Goal: Information Seeking & Learning: Learn about a topic

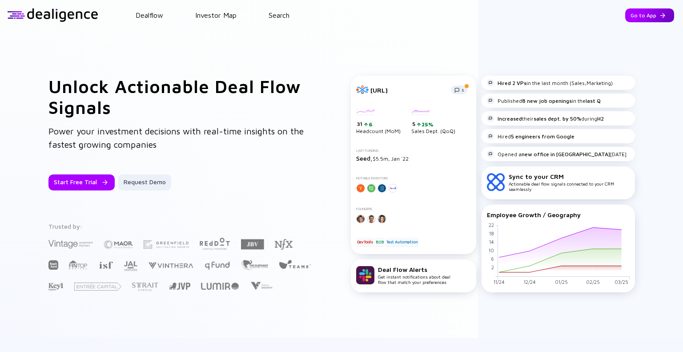
click at [629, 12] on div "Go to App" at bounding box center [650, 15] width 49 height 14
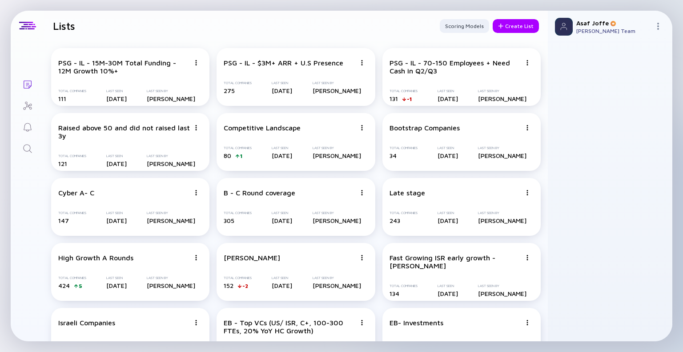
click at [21, 151] on link "Search" at bounding box center [27, 147] width 33 height 21
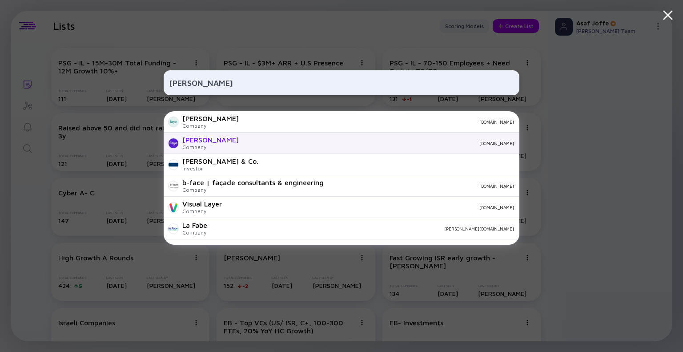
type input "FAYE"
click at [246, 141] on div "withfaye.com" at bounding box center [380, 143] width 268 height 5
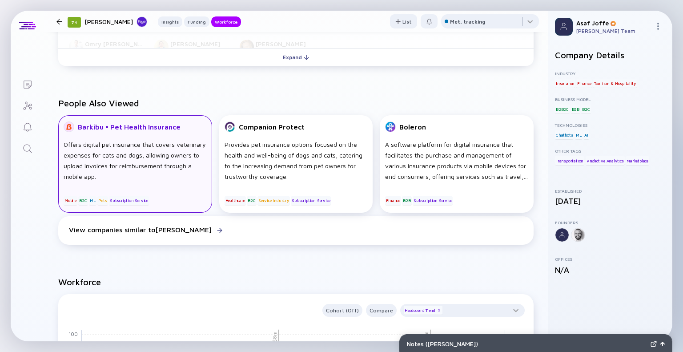
scroll to position [563, 0]
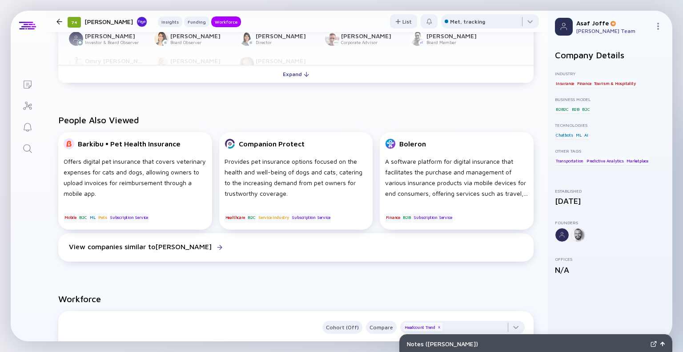
click at [23, 149] on icon "Search" at bounding box center [27, 148] width 11 height 11
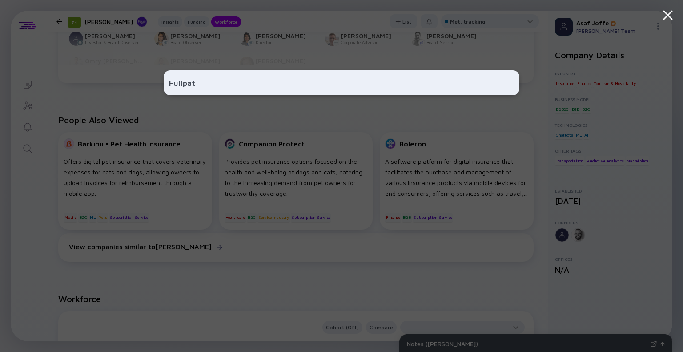
type input "Fullpath"
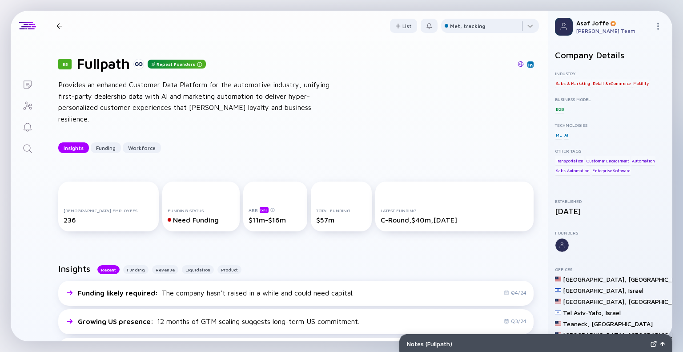
click at [333, 142] on div "Insights Funding Workforce" at bounding box center [296, 147] width 476 height 11
click at [296, 103] on div "Provides an enhanced Customer Data Platform for the automotive industry, unifyi…" at bounding box center [200, 101] width 285 height 45
click at [304, 106] on div "Provides an enhanced Customer Data Platform for the automotive industry, unifyi…" at bounding box center [200, 101] width 285 height 45
drag, startPoint x: 304, startPoint y: 106, endPoint x: 269, endPoint y: 107, distance: 35.6
click at [269, 107] on div "Provides an enhanced Customer Data Platform for the automotive industry, unifyi…" at bounding box center [200, 101] width 285 height 45
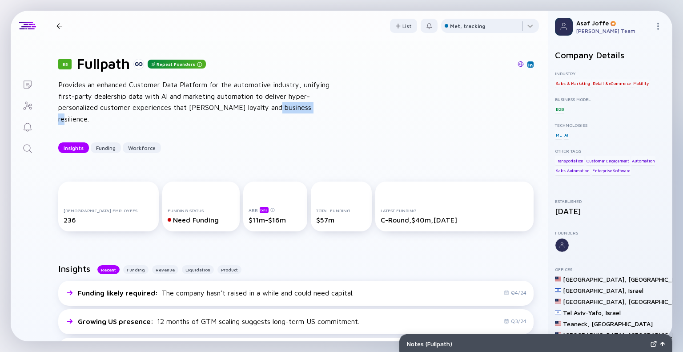
click at [269, 107] on div "Provides an enhanced Customer Data Platform for the automotive industry, unifyi…" at bounding box center [200, 101] width 285 height 45
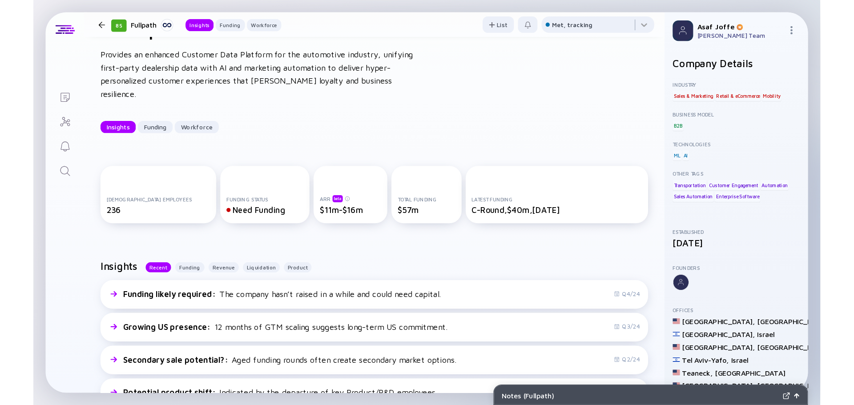
scroll to position [53, 0]
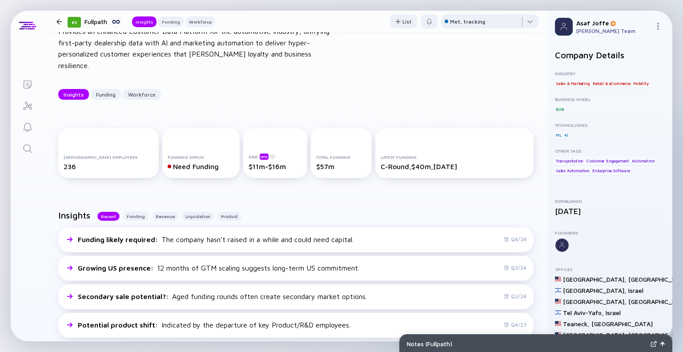
click at [351, 65] on div "85 Fullpath Repeat Founders Provides an enhanced Customer Data Platform for the…" at bounding box center [296, 51] width 504 height 126
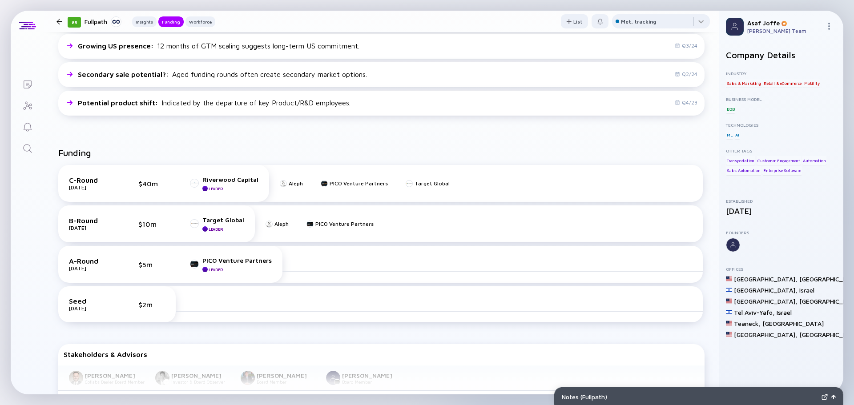
scroll to position [276, 0]
click at [31, 153] on icon "Search" at bounding box center [27, 148] width 11 height 11
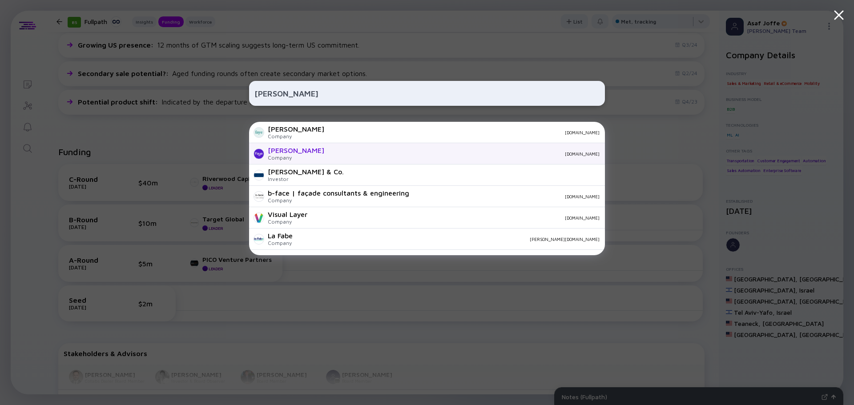
type input "faye"
click at [331, 156] on div "withfaye.com" at bounding box center [465, 153] width 268 height 5
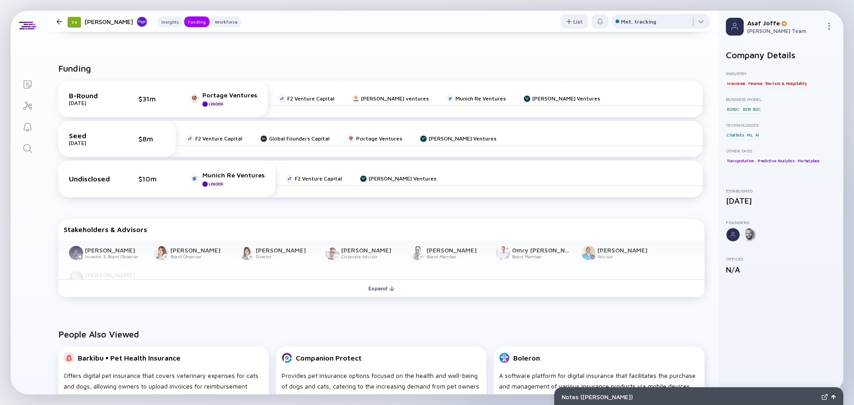
scroll to position [356, 0]
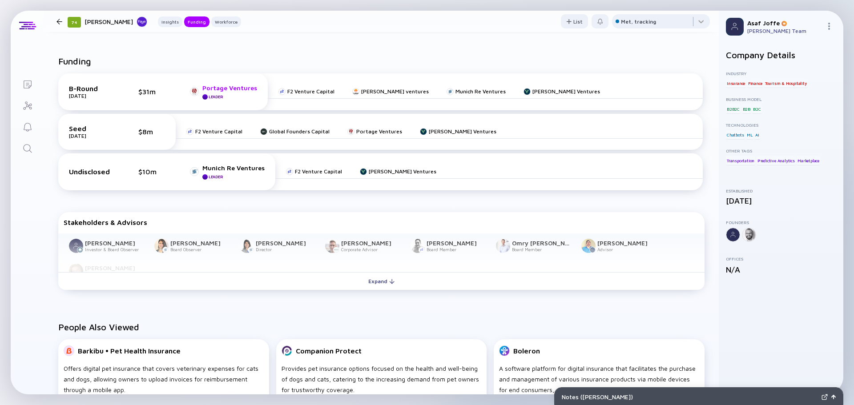
click at [230, 87] on div "Portage Ventures" at bounding box center [229, 88] width 55 height 8
click at [25, 150] on icon "Search" at bounding box center [27, 148] width 11 height 11
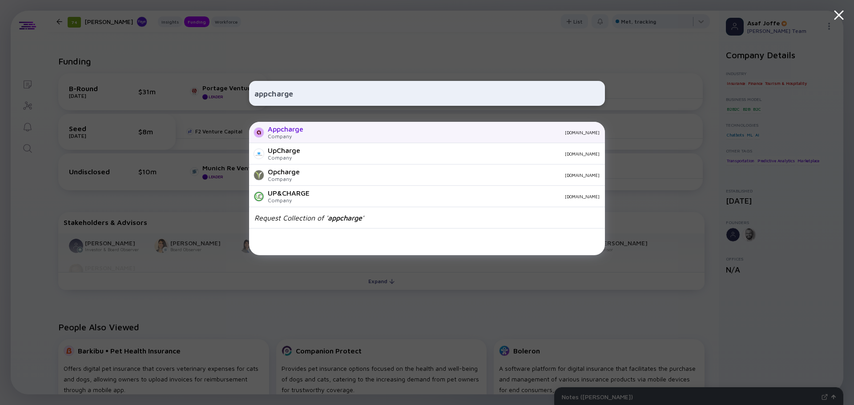
type input "appcharge"
click at [288, 137] on div "Company" at bounding box center [286, 136] width 36 height 7
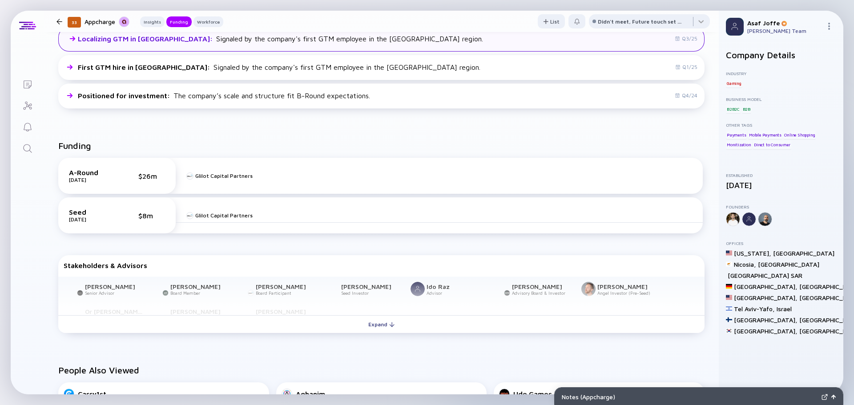
scroll to position [267, 0]
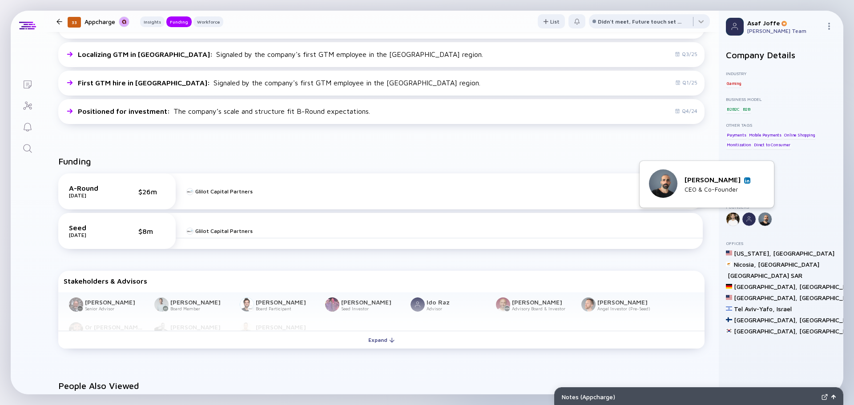
click at [683, 179] on img at bounding box center [747, 180] width 4 height 4
click at [32, 151] on icon "Search" at bounding box center [27, 148] width 11 height 11
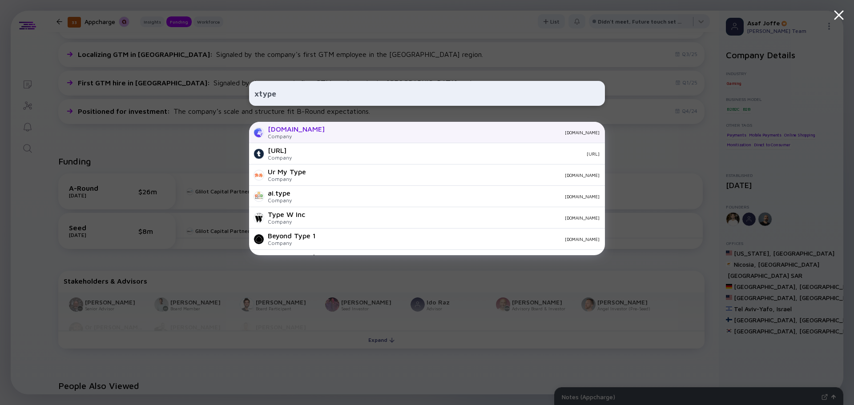
type input "xtype"
click at [307, 128] on div "xtype.io Company xtype.io" at bounding box center [427, 132] width 356 height 21
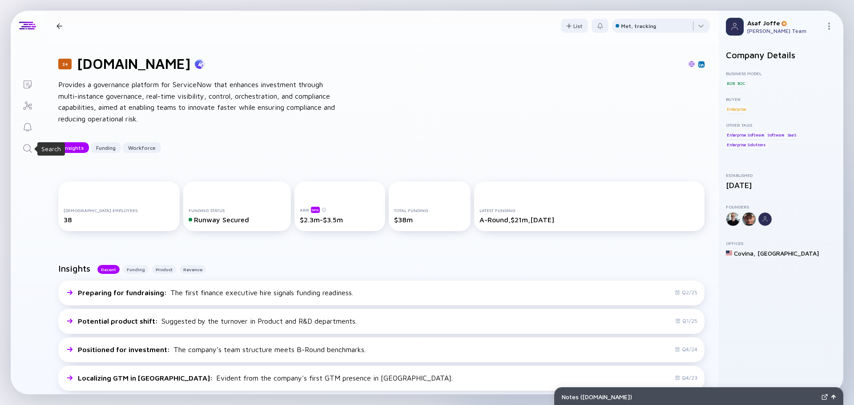
click at [28, 153] on icon "Search" at bounding box center [27, 148] width 11 height 11
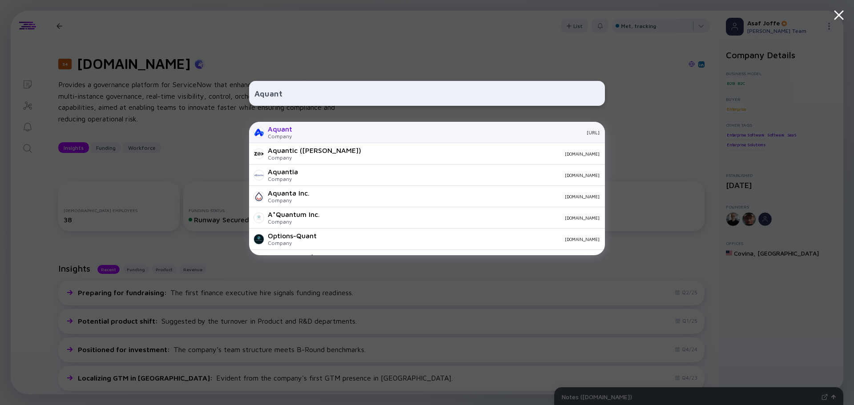
type input "Aquant"
click at [300, 132] on div "aquant.ai" at bounding box center [449, 132] width 300 height 5
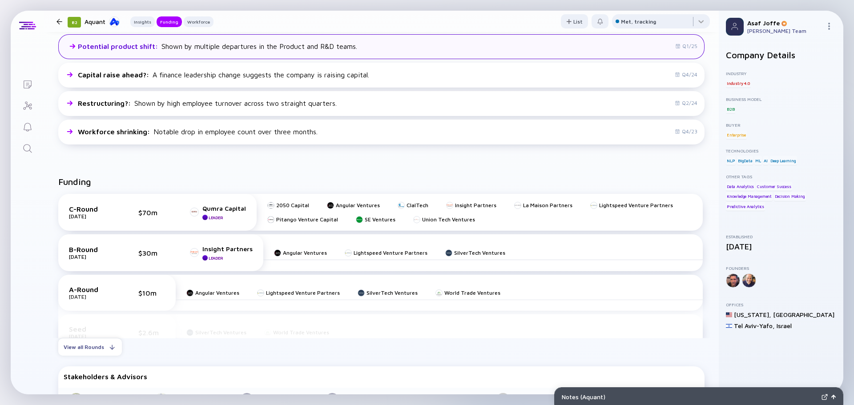
scroll to position [267, 0]
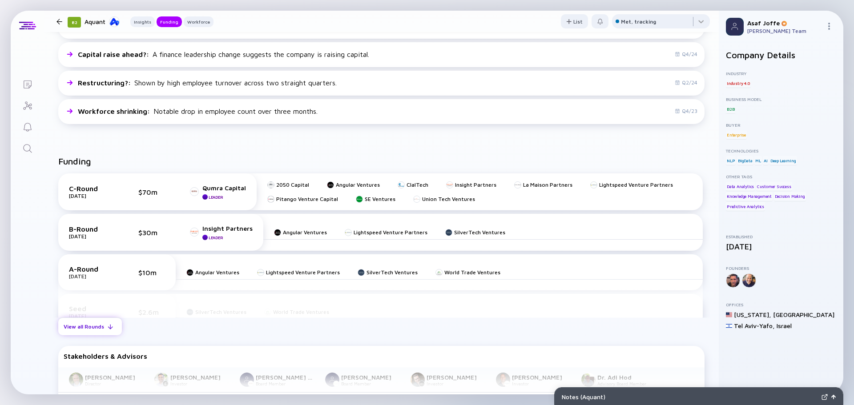
click at [94, 327] on div "View all Rounds" at bounding box center [90, 327] width 64 height 14
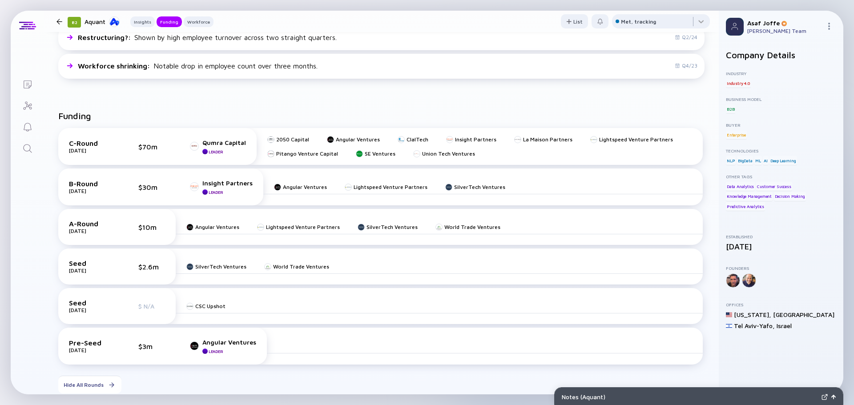
scroll to position [0, 0]
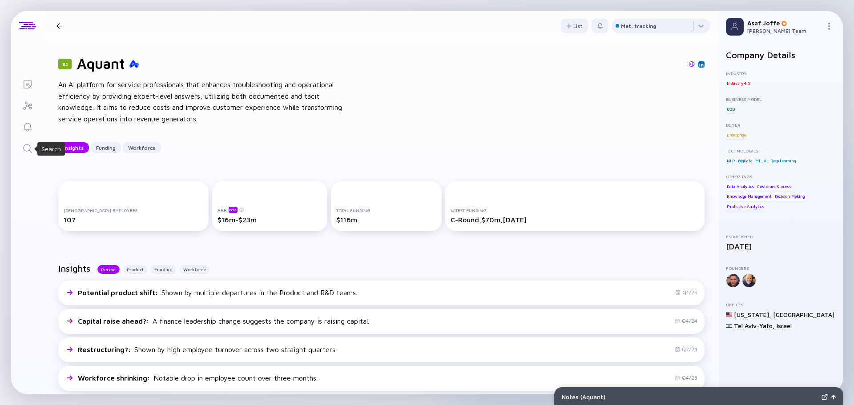
click at [26, 149] on icon "Search" at bounding box center [27, 148] width 11 height 11
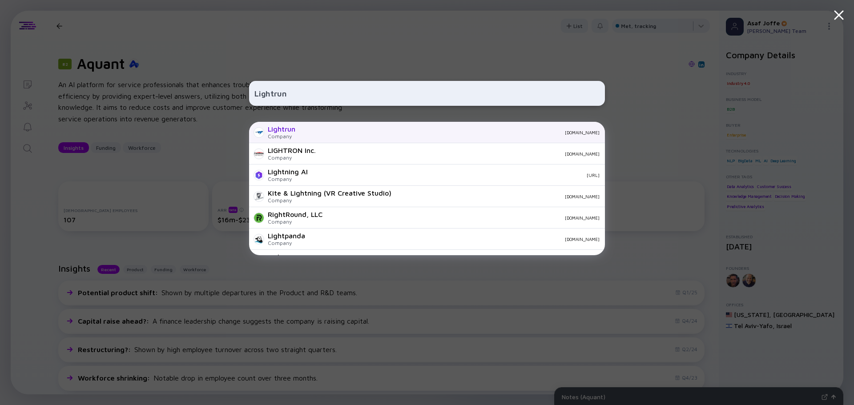
type input "Lightrun"
click at [275, 126] on div "Lightrun" at bounding box center [282, 129] width 28 height 8
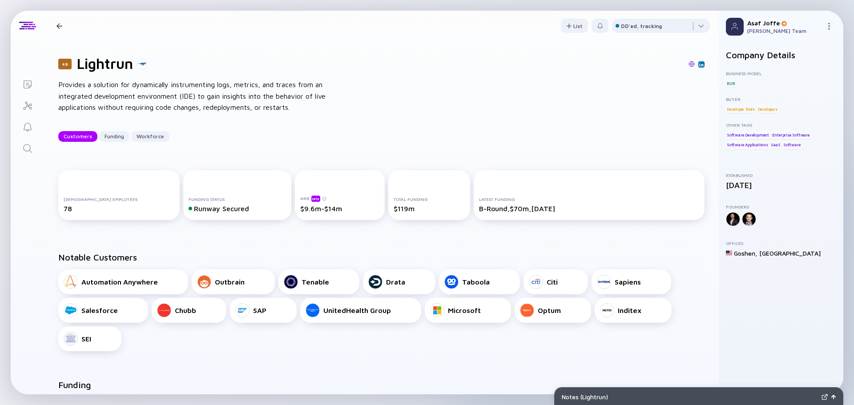
click at [461, 125] on div "49 Lightrun Provides a solution for dynamically instrumenting logs, metrics, an…" at bounding box center [381, 98] width 675 height 115
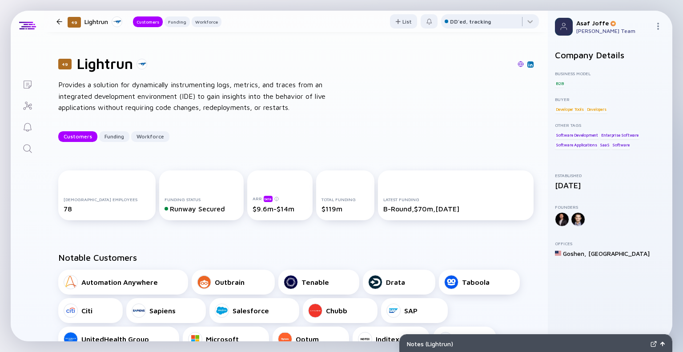
scroll to position [38, 0]
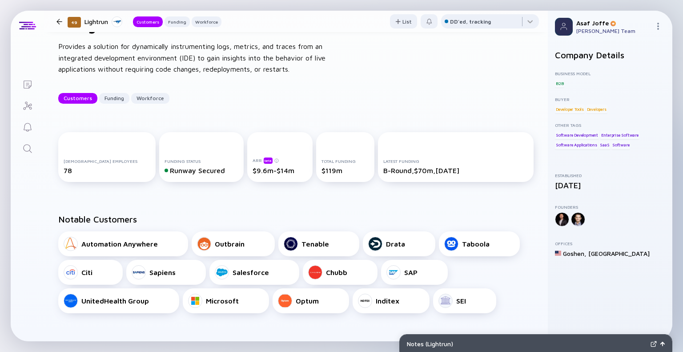
click at [29, 146] on icon "Search" at bounding box center [27, 148] width 8 height 8
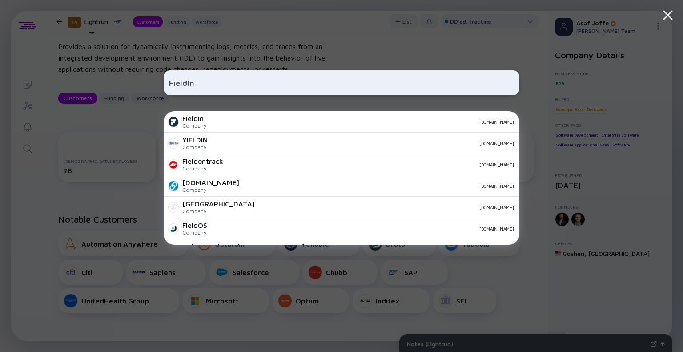
type input "FieldIn"
click at [213, 126] on div "Fieldin Company fieldin.com" at bounding box center [342, 121] width 356 height 21
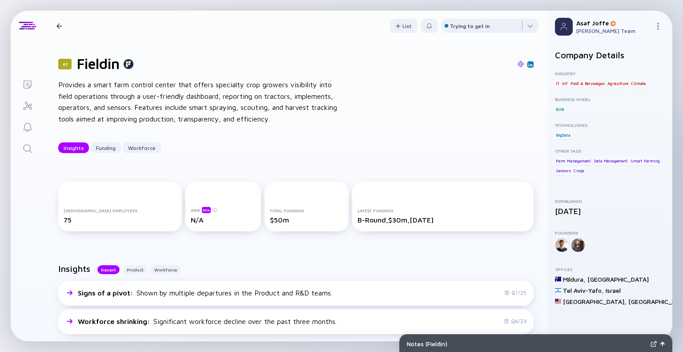
click at [26, 139] on link "Search" at bounding box center [27, 147] width 33 height 21
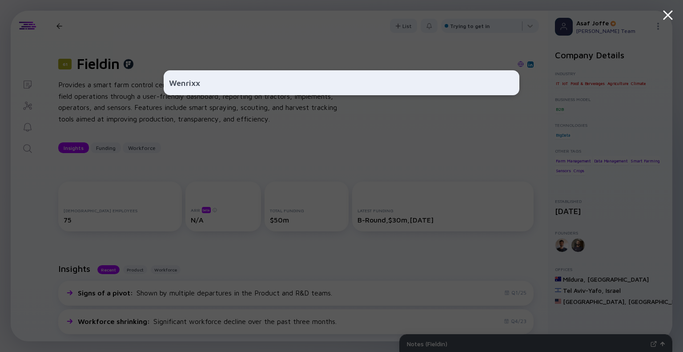
type input "Wenrix"
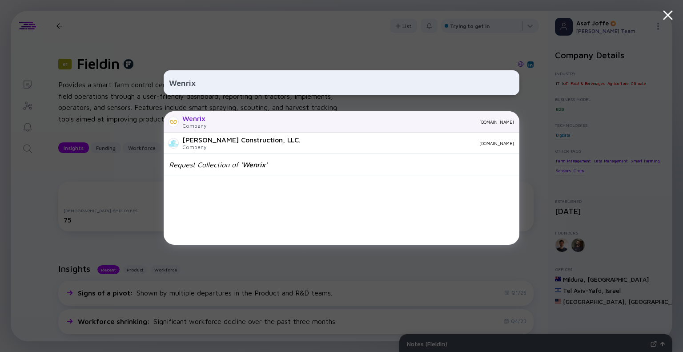
click at [245, 121] on div "wenrix.com" at bounding box center [364, 121] width 301 height 5
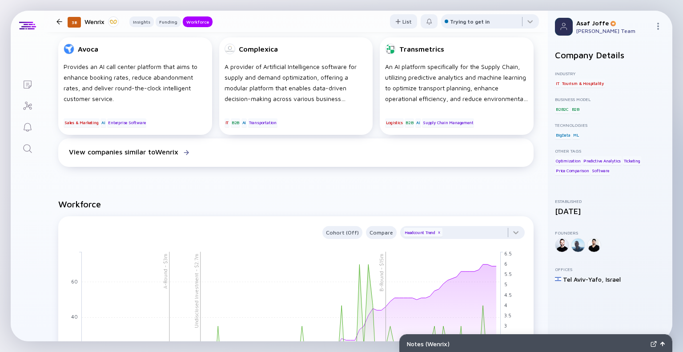
scroll to position [691, 0]
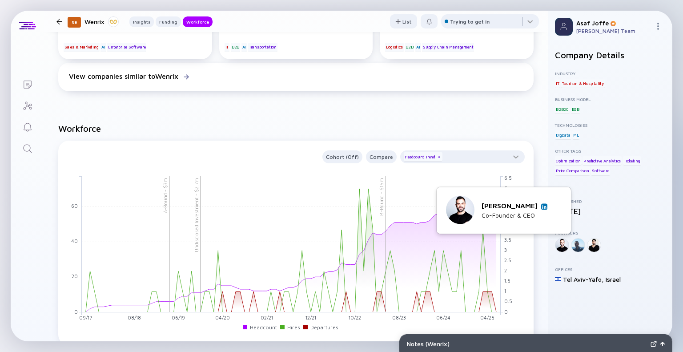
click at [545, 206] on img at bounding box center [544, 206] width 4 height 4
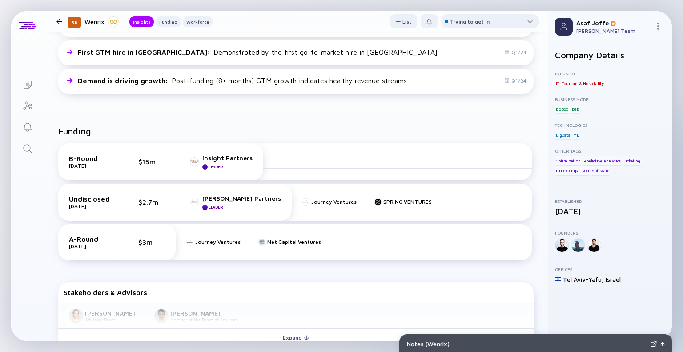
scroll to position [0, 0]
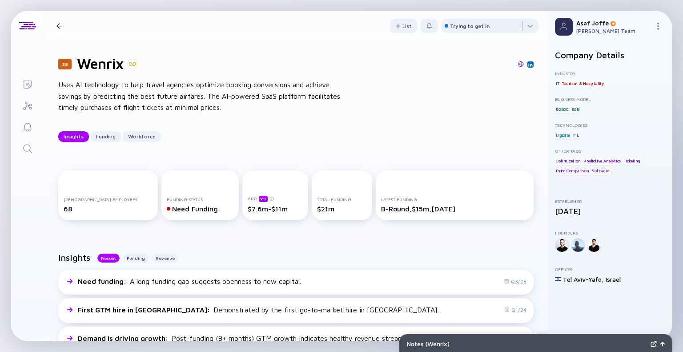
click at [518, 62] on img at bounding box center [521, 64] width 6 height 6
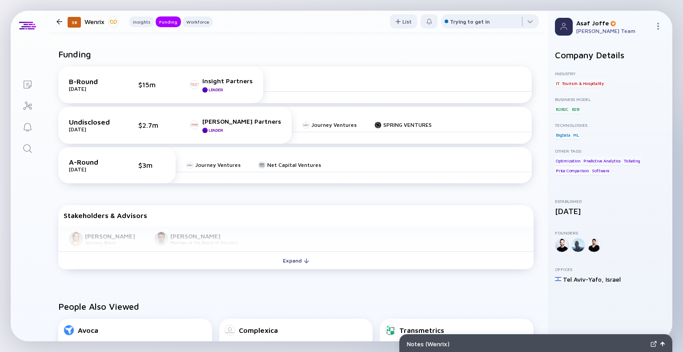
scroll to position [336, 0]
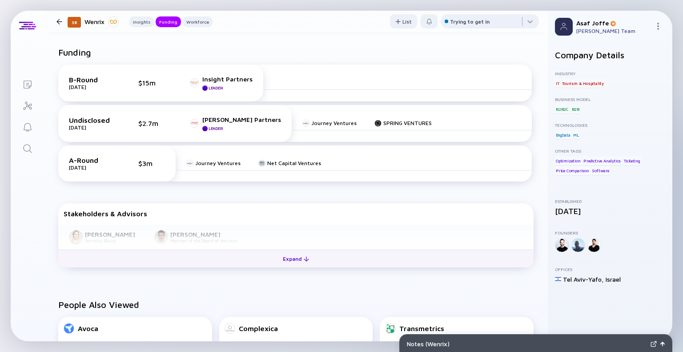
click at [285, 263] on div "Expand" at bounding box center [296, 259] width 37 height 14
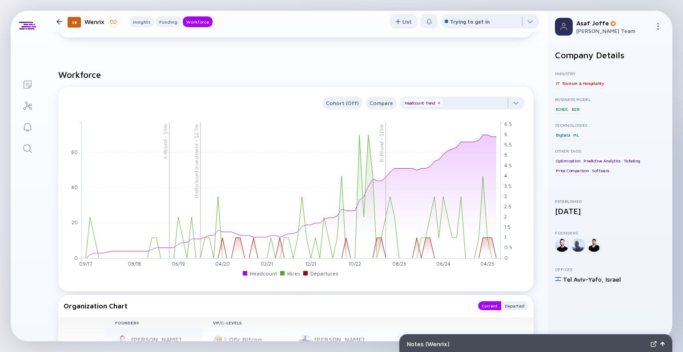
scroll to position [765, 0]
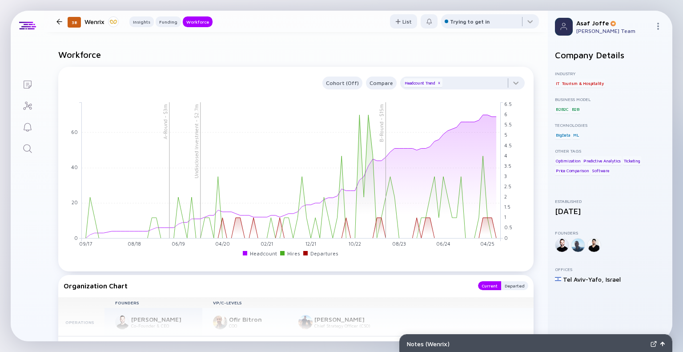
click at [365, 283] on div "Organization Chart" at bounding box center [267, 285] width 406 height 9
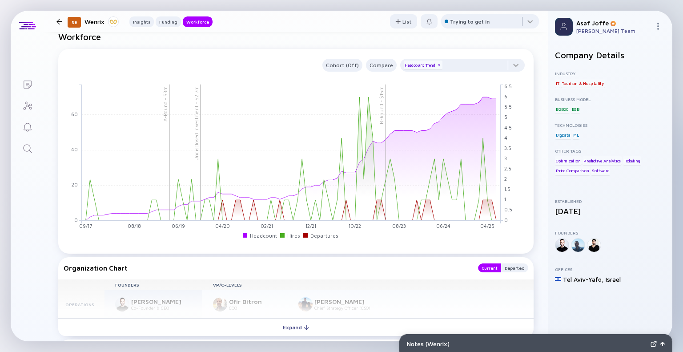
scroll to position [931, 0]
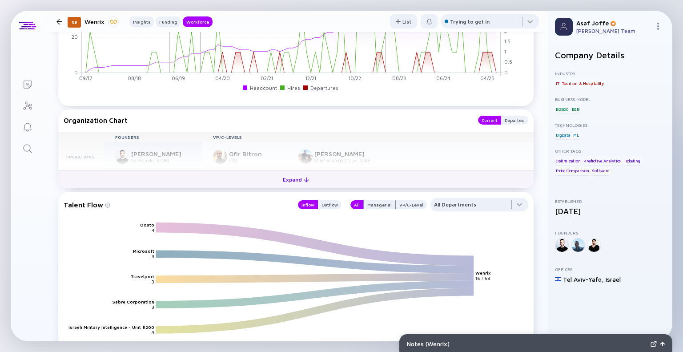
click at [297, 182] on div "Expand" at bounding box center [296, 180] width 37 height 14
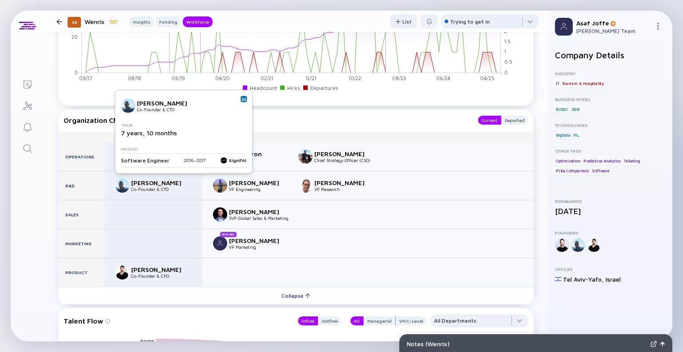
click at [242, 101] on img at bounding box center [244, 99] width 4 height 4
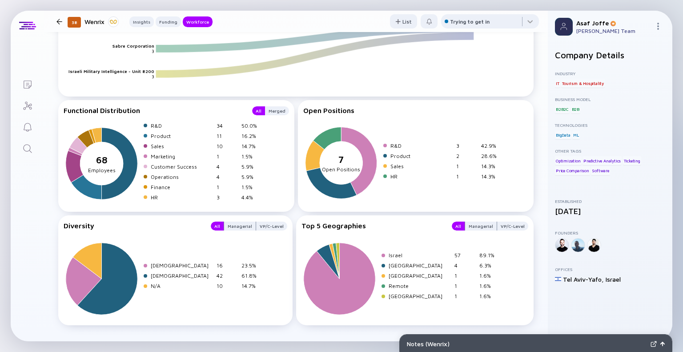
scroll to position [1231, 0]
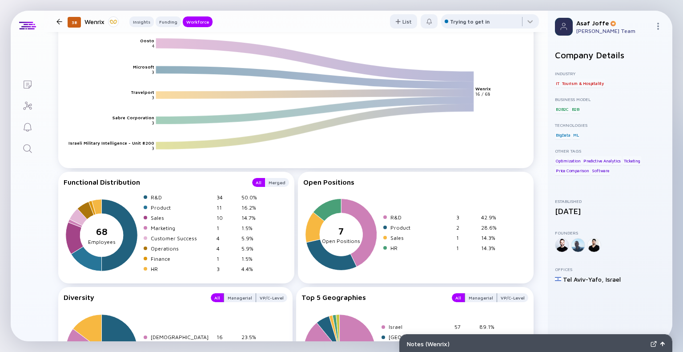
click at [33, 143] on link "Search" at bounding box center [27, 147] width 33 height 21
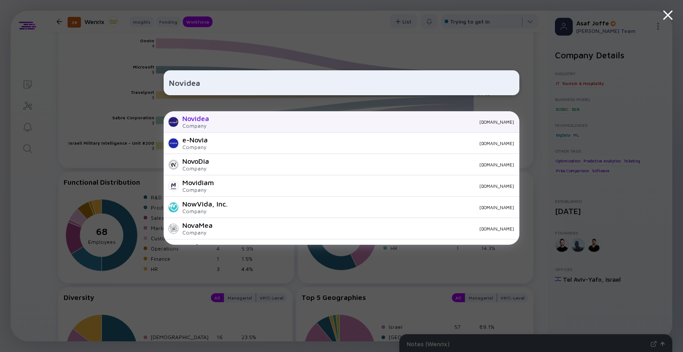
type input "Novidea"
click at [202, 115] on div "Novidea" at bounding box center [195, 118] width 27 height 8
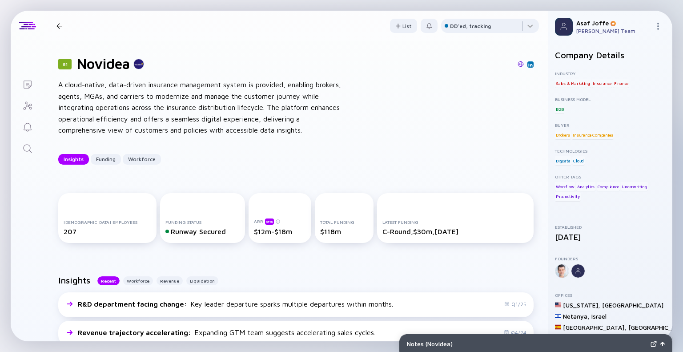
click at [256, 129] on div "A cloud-native, data-driven insurance management system is provided, enabling b…" at bounding box center [200, 107] width 285 height 57
click at [518, 64] on img at bounding box center [521, 64] width 6 height 6
click at [33, 152] on link "Search" at bounding box center [27, 147] width 33 height 21
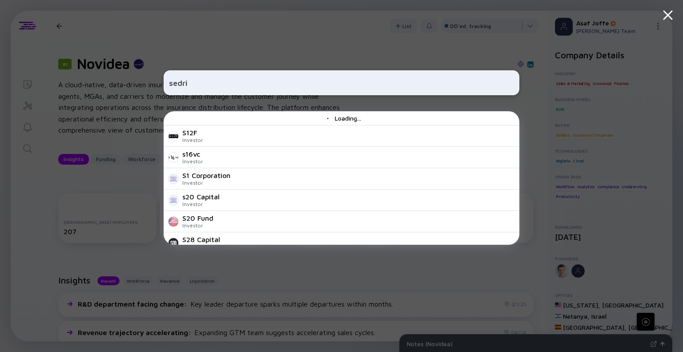
type input "sedric"
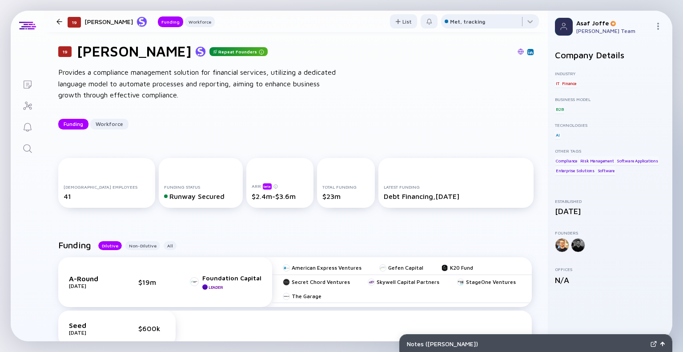
scroll to position [11, 0]
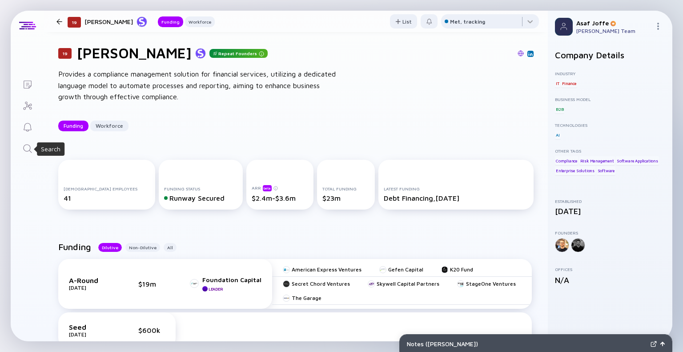
click at [31, 152] on icon "Search" at bounding box center [27, 148] width 8 height 8
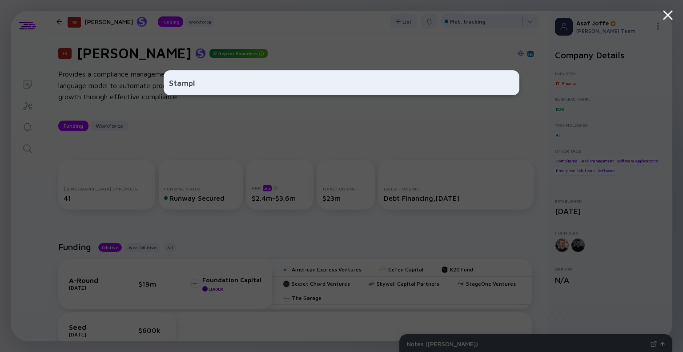
type input "Stampli"
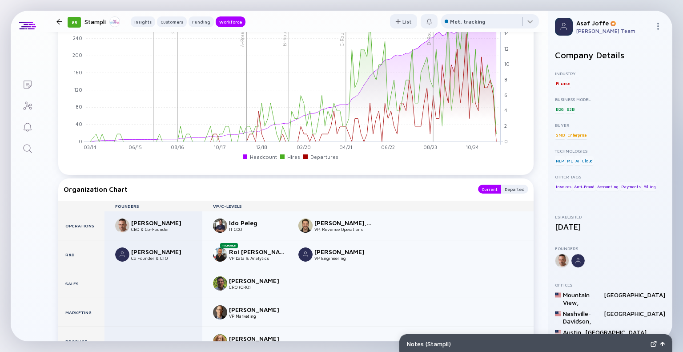
scroll to position [1051, 0]
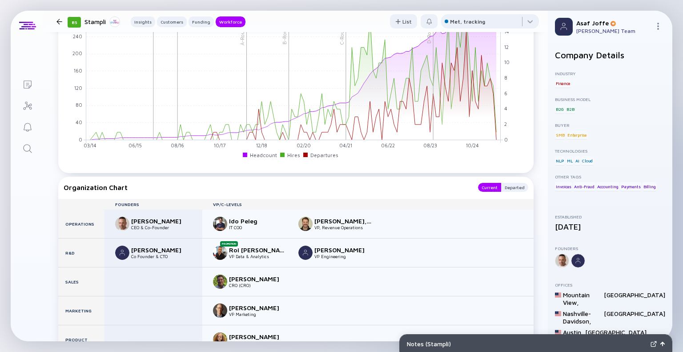
click at [25, 157] on link "Search" at bounding box center [27, 147] width 33 height 21
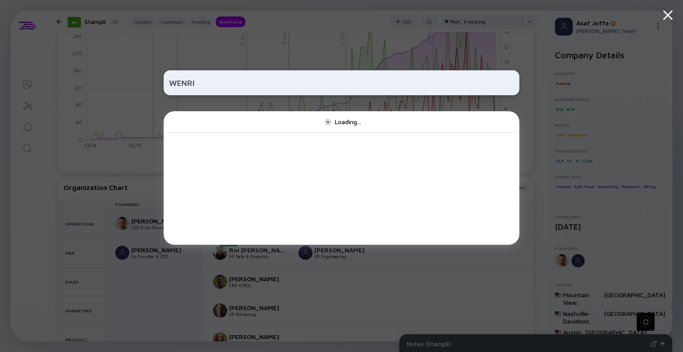
type input "WENRIX"
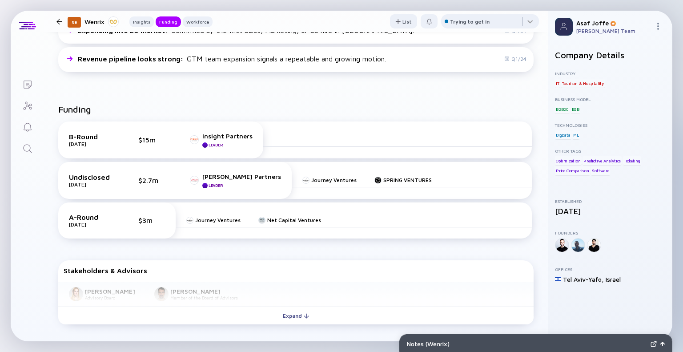
scroll to position [279, 0]
click at [28, 153] on icon "Search" at bounding box center [27, 148] width 11 height 11
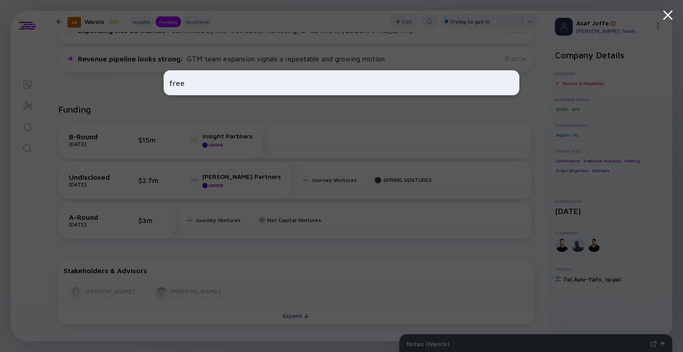
type input "freed"
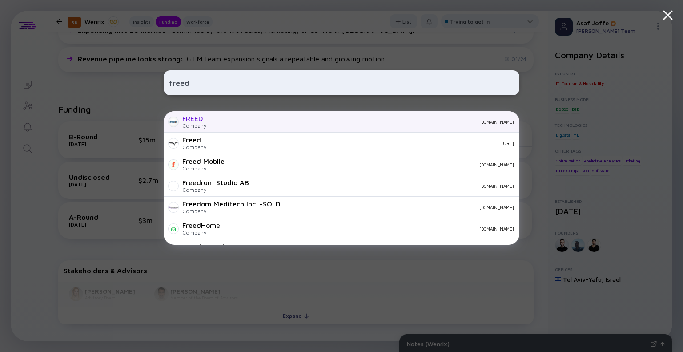
scroll to position [21, 0]
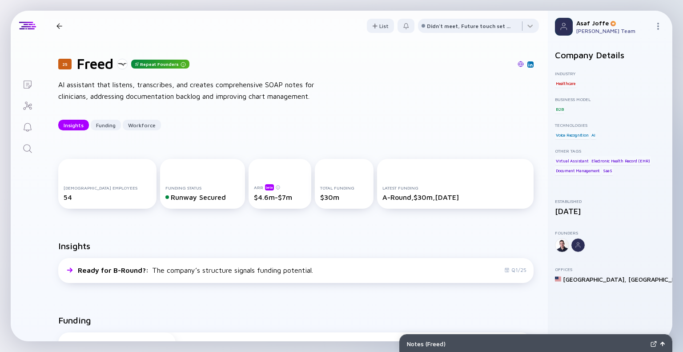
click at [518, 64] on img at bounding box center [521, 64] width 6 height 6
click at [33, 146] on link "Search" at bounding box center [27, 147] width 33 height 21
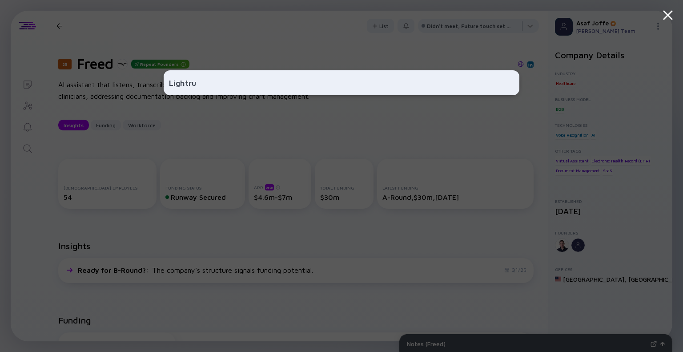
type input "Lightrun"
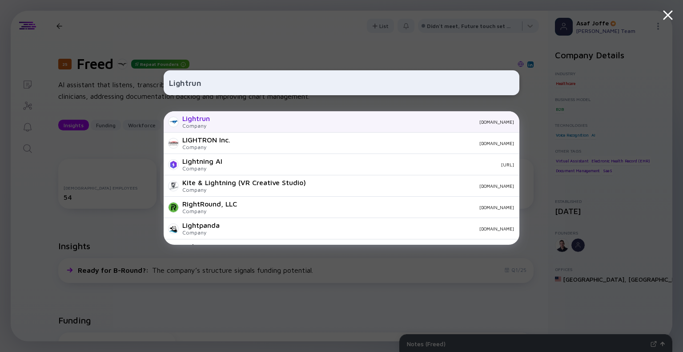
click at [214, 119] on div "Lightrun Company lightrun.com" at bounding box center [342, 121] width 356 height 21
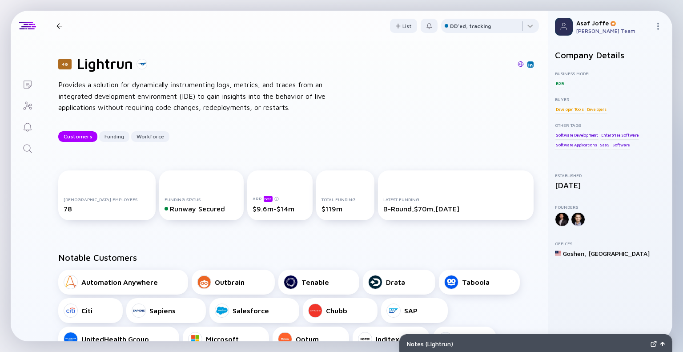
click at [30, 154] on div "Search" at bounding box center [27, 149] width 11 height 12
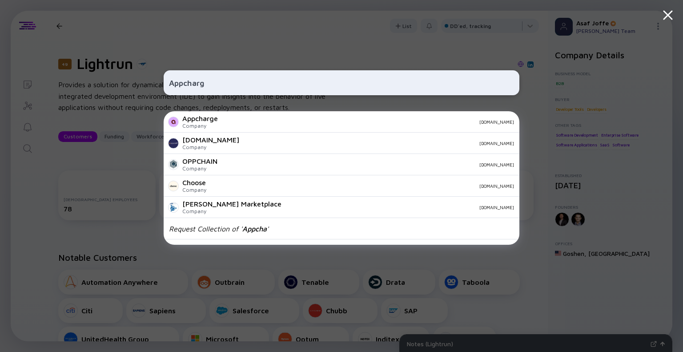
type input "Appcharge"
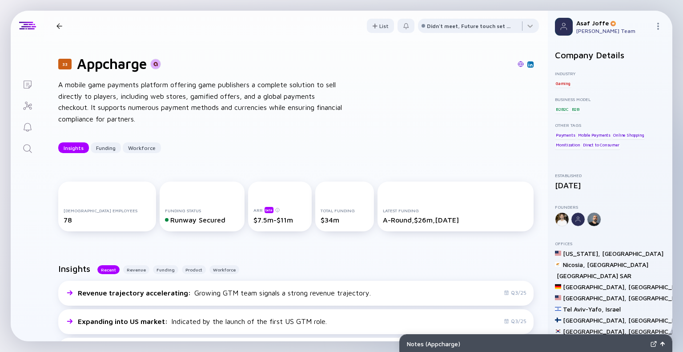
click at [518, 64] on img at bounding box center [521, 64] width 6 height 6
drag, startPoint x: 28, startPoint y: 153, endPoint x: 94, endPoint y: 3, distance: 163.2
click at [28, 153] on icon "Search" at bounding box center [27, 148] width 11 height 11
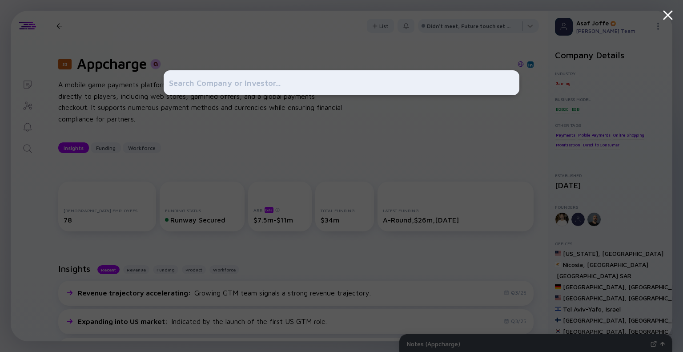
click at [245, 56] on div at bounding box center [342, 176] width 356 height 352
click at [186, 90] on input "text" at bounding box center [341, 83] width 345 height 16
type input "EON"
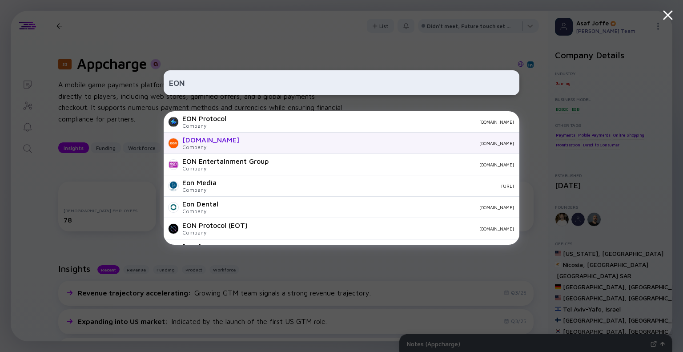
scroll to position [43, 0]
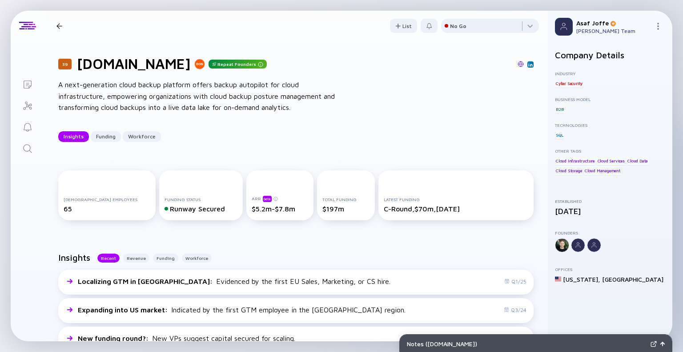
click at [216, 154] on div "39 Eon.io Repeat Founders A next-generation cloud backup platform offers backup…" at bounding box center [296, 98] width 504 height 115
click at [24, 152] on icon "Search" at bounding box center [27, 148] width 11 height 11
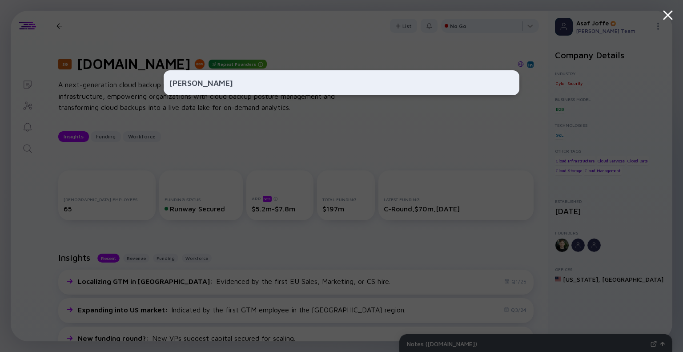
type input "Gaviti"
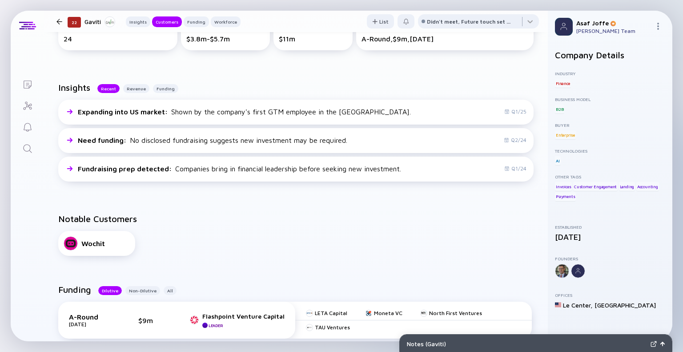
scroll to position [368, 0]
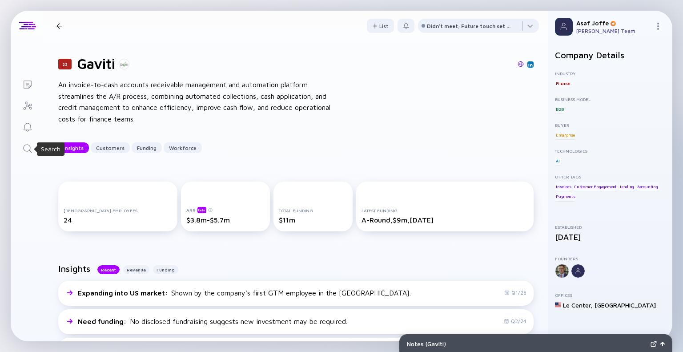
click at [24, 150] on icon "Search" at bounding box center [27, 148] width 11 height 11
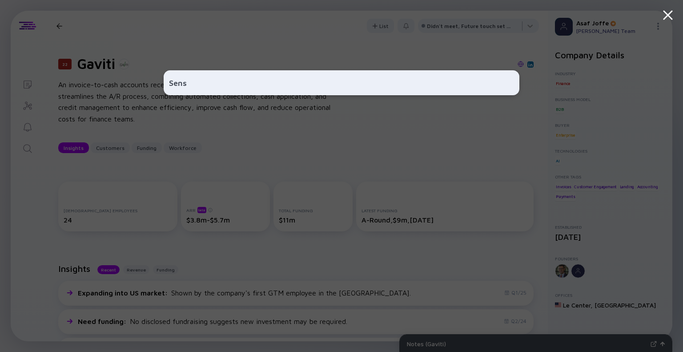
type input "Sensi"
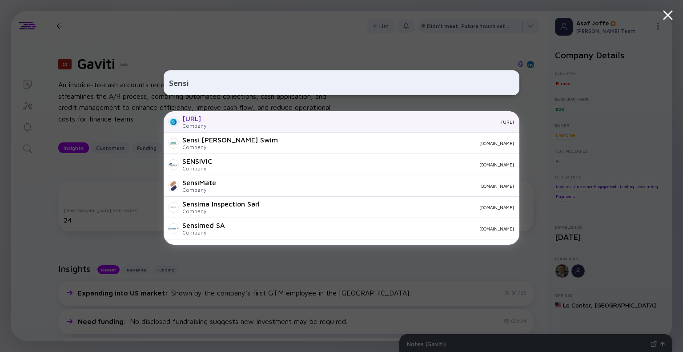
click at [252, 116] on div "Sensi.AI Company sensi.ai" at bounding box center [342, 121] width 356 height 21
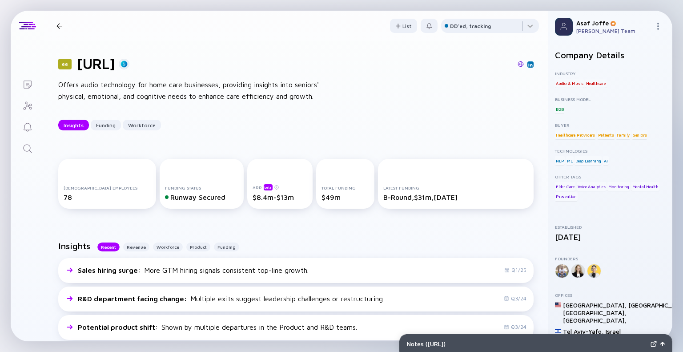
click at [518, 65] on img at bounding box center [521, 64] width 6 height 6
